Goal: Task Accomplishment & Management: Complete application form

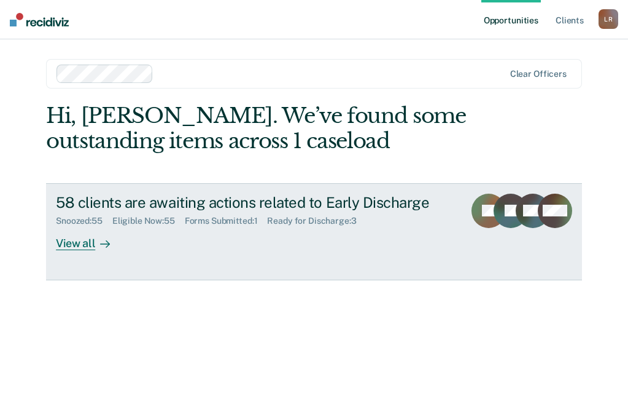
click at [72, 238] on div "View all" at bounding box center [90, 238] width 69 height 24
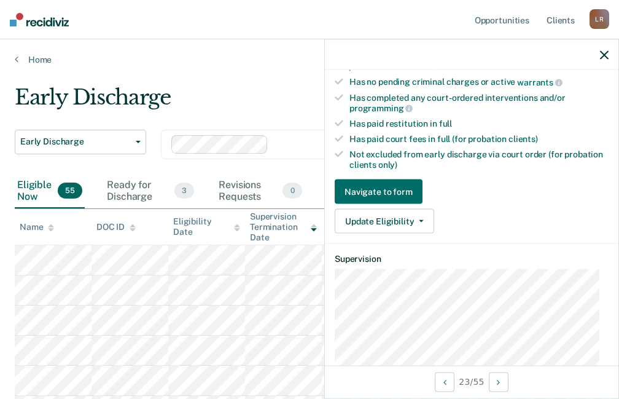
scroll to position [307, 0]
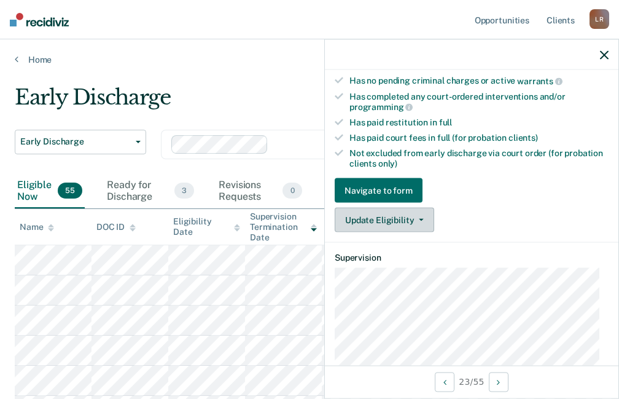
click at [384, 219] on button "Update Eligibility" at bounding box center [385, 220] width 100 height 25
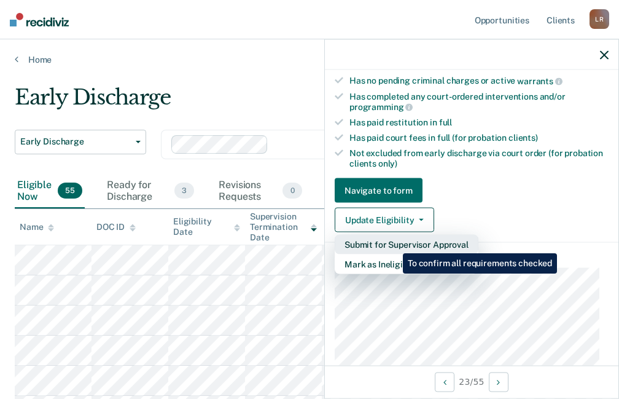
click at [394, 243] on button "Submit for Supervisor Approval" at bounding box center [407, 245] width 144 height 20
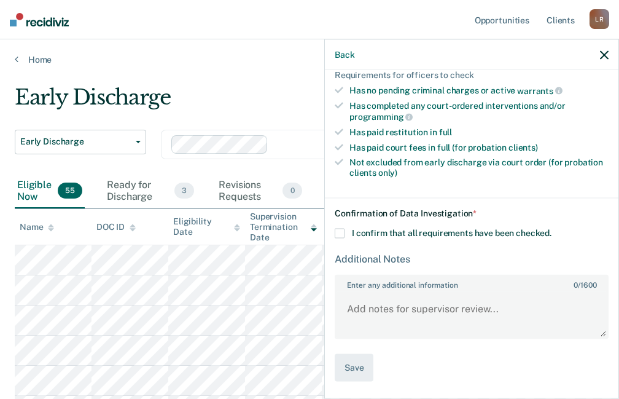
scroll to position [296, 0]
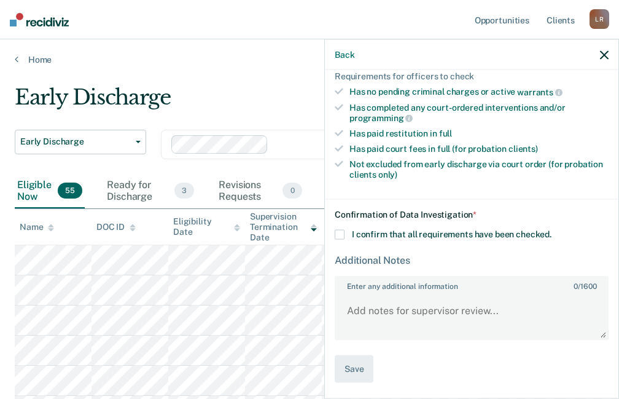
click at [339, 232] on span at bounding box center [340, 235] width 10 height 10
click at [552, 230] on input "I confirm that all requirements have been checked." at bounding box center [552, 230] width 0 height 0
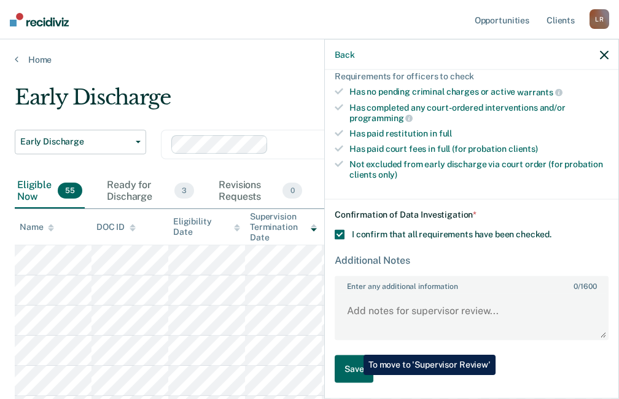
click at [354, 369] on button "Save" at bounding box center [354, 369] width 39 height 28
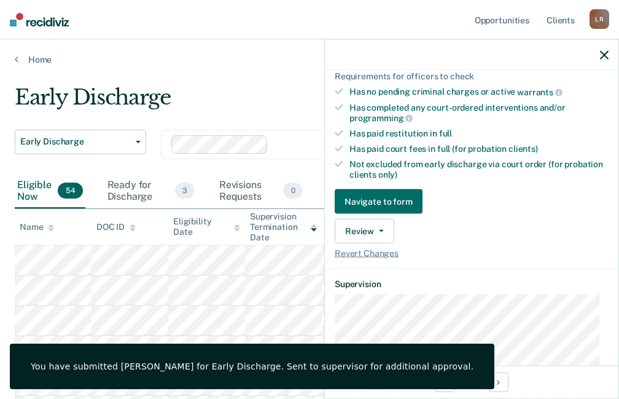
click at [51, 230] on icon at bounding box center [51, 229] width 6 height 3
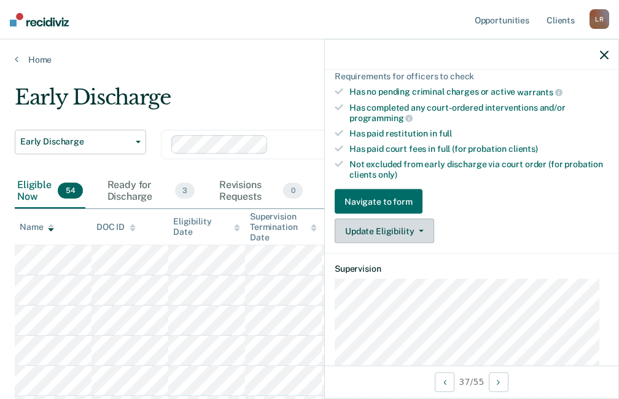
click at [407, 230] on button "Update Eligibility" at bounding box center [385, 231] width 100 height 25
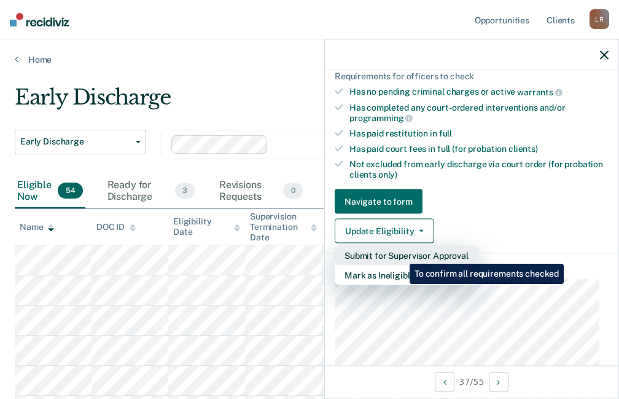
click at [400, 254] on button "Submit for Supervisor Approval" at bounding box center [407, 256] width 144 height 20
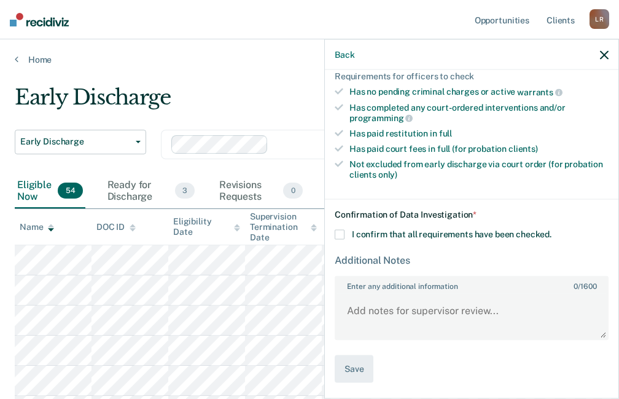
click at [341, 233] on span at bounding box center [340, 235] width 10 height 10
click at [552, 230] on input "I confirm that all requirements have been checked." at bounding box center [552, 230] width 0 height 0
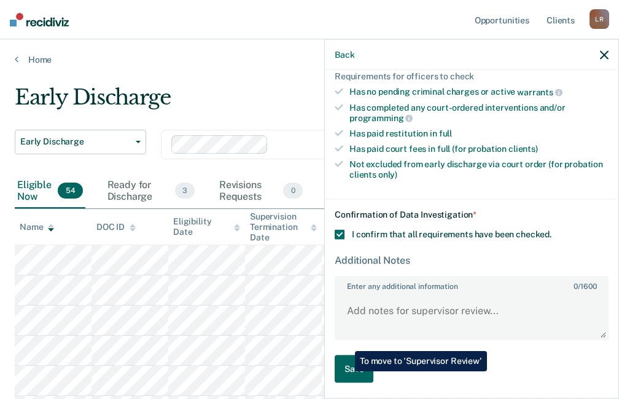
click at [346, 371] on button "Save" at bounding box center [354, 369] width 39 height 28
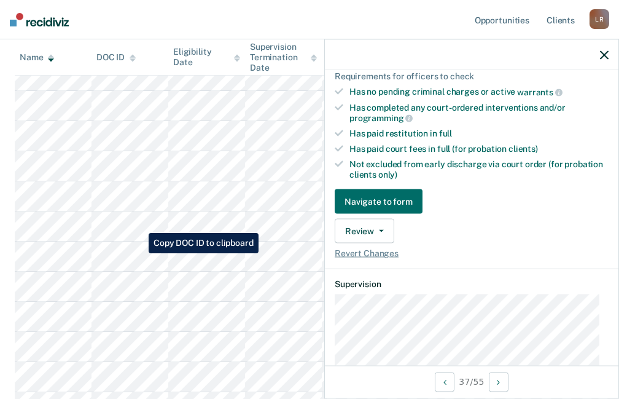
scroll to position [123, 0]
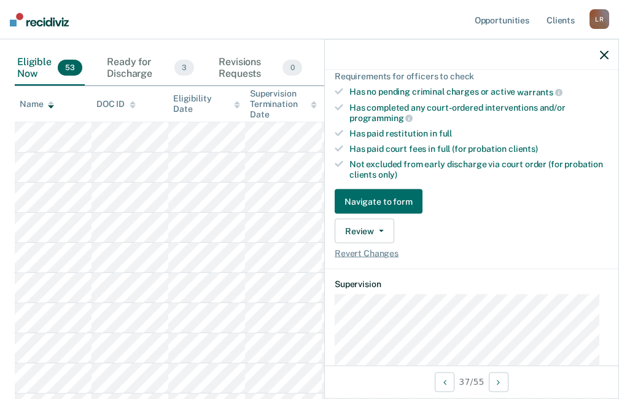
click at [608, 53] on icon "button" at bounding box center [604, 54] width 9 height 9
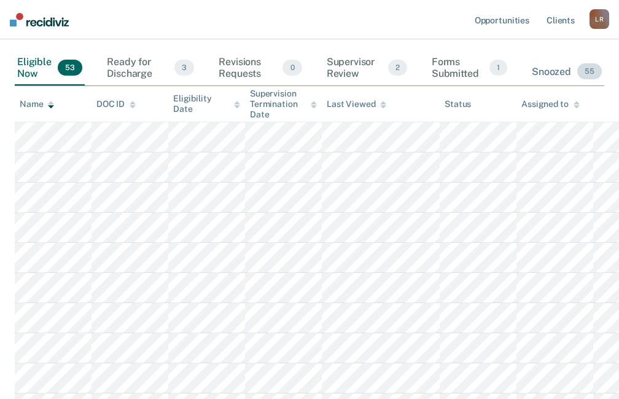
click at [585, 68] on span "55" at bounding box center [589, 71] width 25 height 16
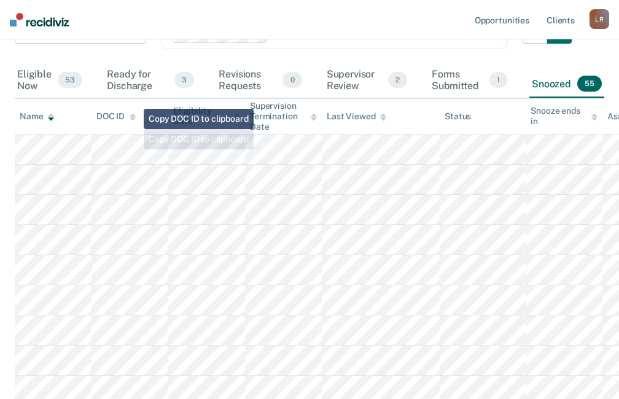
scroll to position [0, 0]
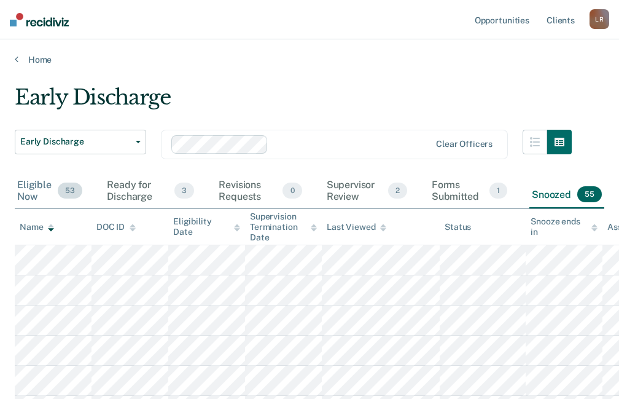
click at [29, 189] on div "Eligible Now 53" at bounding box center [50, 191] width 70 height 34
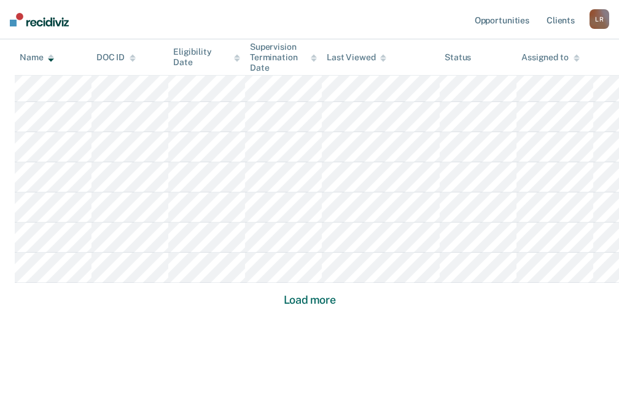
scroll to position [882, 0]
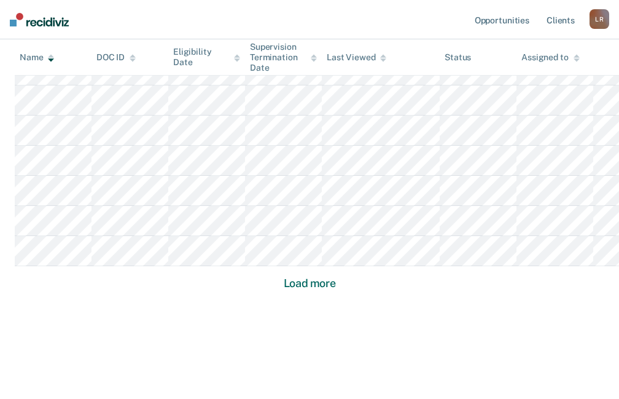
click at [315, 286] on button "Load more" at bounding box center [310, 283] width 60 height 15
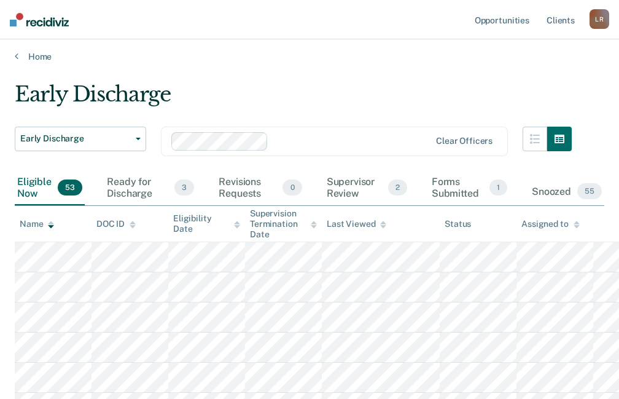
scroll to position [0, 0]
